Goal: Task Accomplishment & Management: Manage account settings

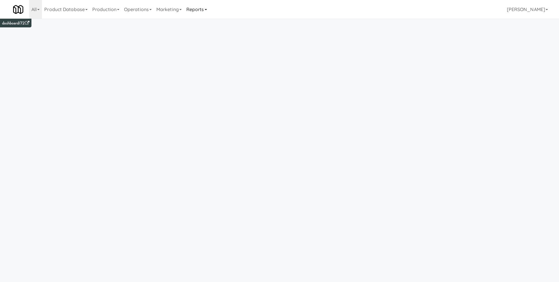
click at [206, 7] on link "Reports" at bounding box center [196, 9] width 25 height 19
click at [212, 47] on link "Payouts" at bounding box center [207, 46] width 47 height 10
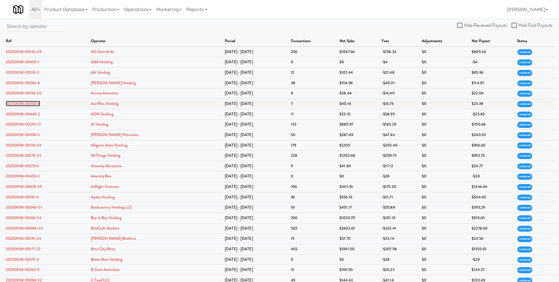
click at [39, 105] on link "20250908-00300-6" at bounding box center [23, 104] width 34 height 6
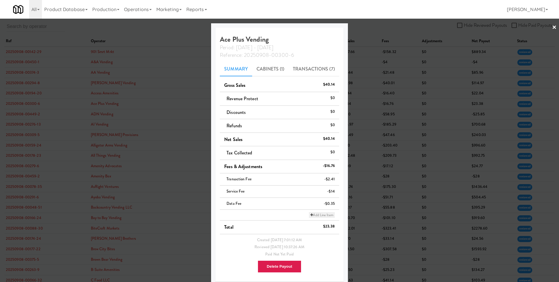
click at [316, 216] on link "Add Line Item" at bounding box center [322, 215] width 26 height 6
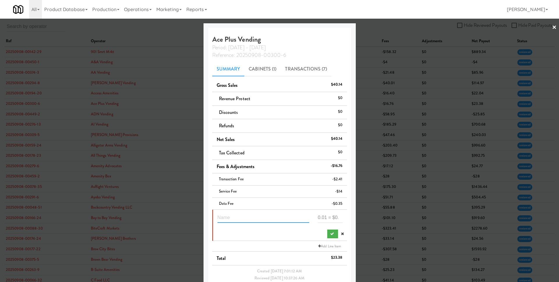
click at [267, 217] on input "text" at bounding box center [263, 217] width 92 height 11
type input "Lease payment"
type input "1"
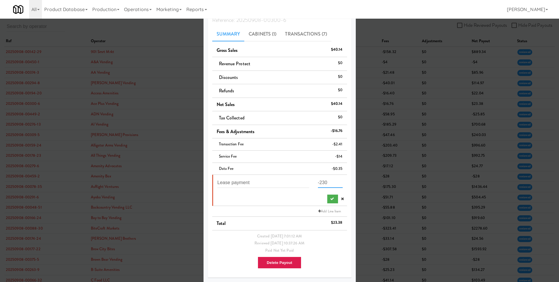
type input "-230"
click at [363, 188] on div at bounding box center [279, 141] width 559 height 282
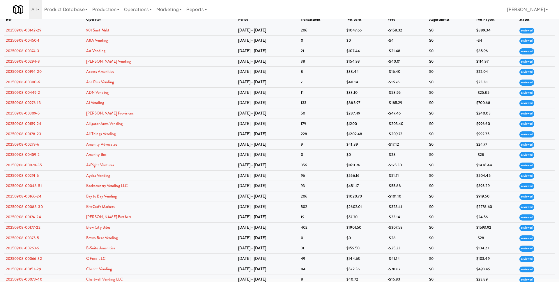
scroll to position [1, 0]
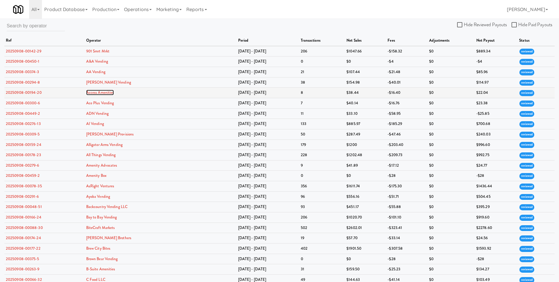
click at [114, 94] on link "Access Amenities" at bounding box center [100, 93] width 28 height 6
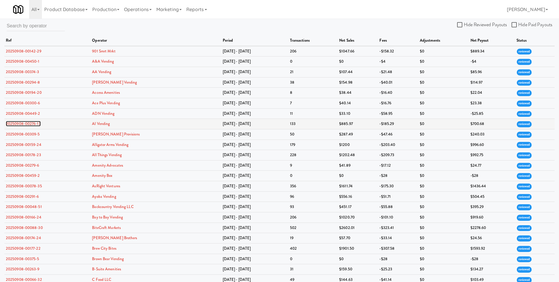
click at [33, 125] on link "20250908-00276-13" at bounding box center [23, 124] width 35 height 6
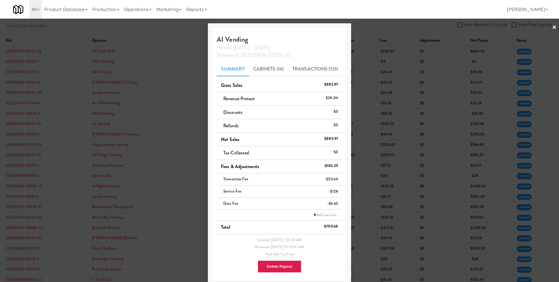
click at [399, 179] on div at bounding box center [279, 141] width 559 height 282
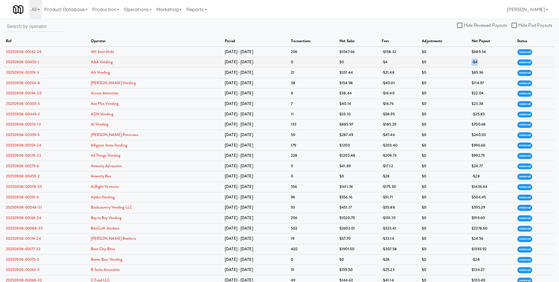
drag, startPoint x: 477, startPoint y: 63, endPoint x: 459, endPoint y: 63, distance: 18.3
click at [459, 63] on tr "20250908-00450-1 A&A Vending [DATE] - [DATE] 0 $0 -$4 $0 -$4 reviewed" at bounding box center [279, 62] width 550 height 10
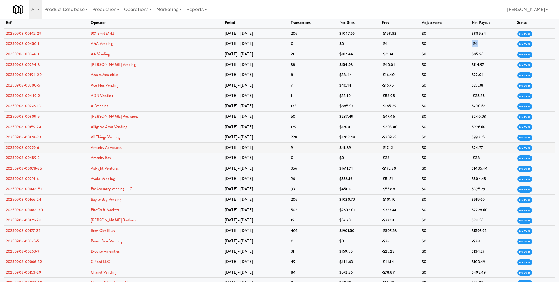
scroll to position [19, 0]
drag, startPoint x: 280, startPoint y: 157, endPoint x: 272, endPoint y: 157, distance: 8.7
click at [272, 157] on tr "20250908-00459-2 Amenity Box [DATE] - [DATE] 0 $0 -$28 $0 -$28 reviewed" at bounding box center [279, 157] width 550 height 10
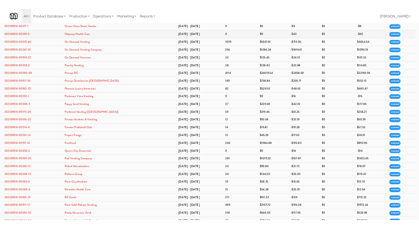
scroll to position [1305, 0]
